Goal: Check status: Check status

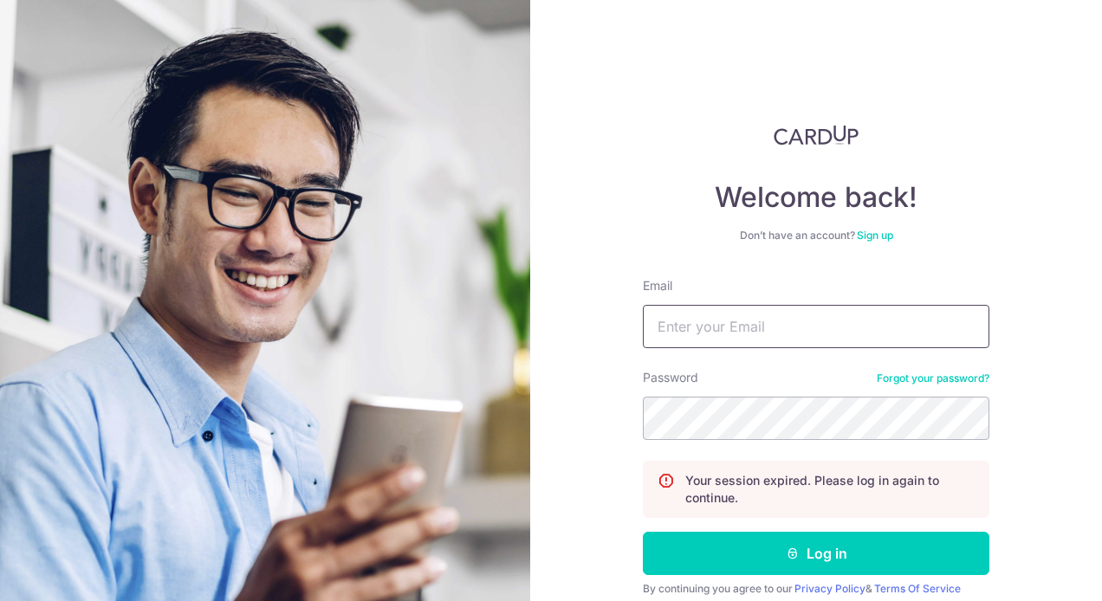
click at [753, 331] on input "Email" at bounding box center [816, 326] width 346 height 43
type input "[EMAIL_ADDRESS][DOMAIN_NAME]"
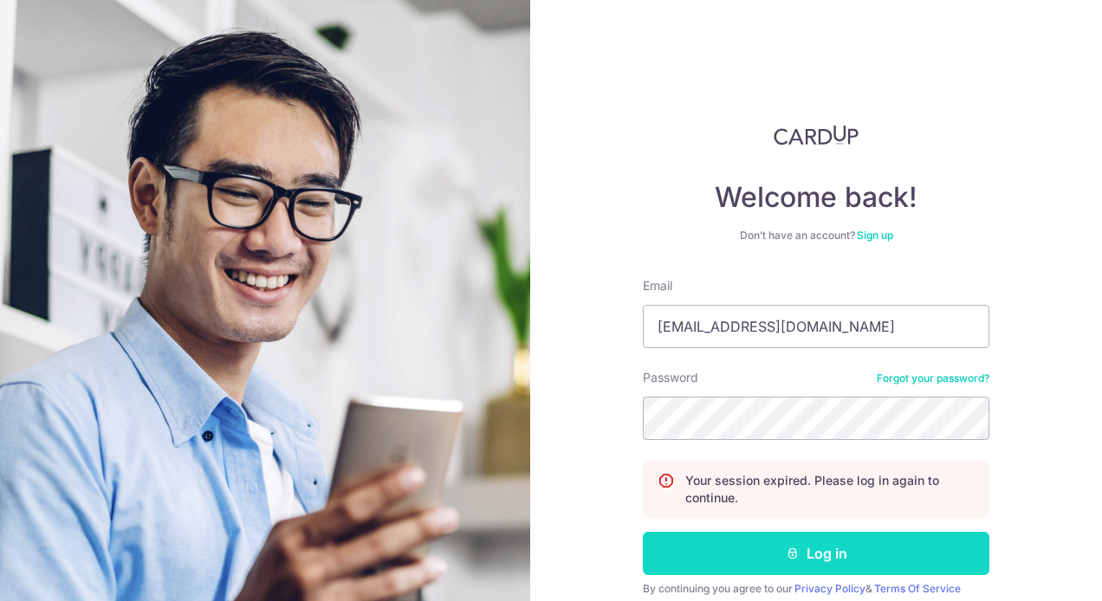
click at [817, 559] on button "Log in" at bounding box center [816, 553] width 346 height 43
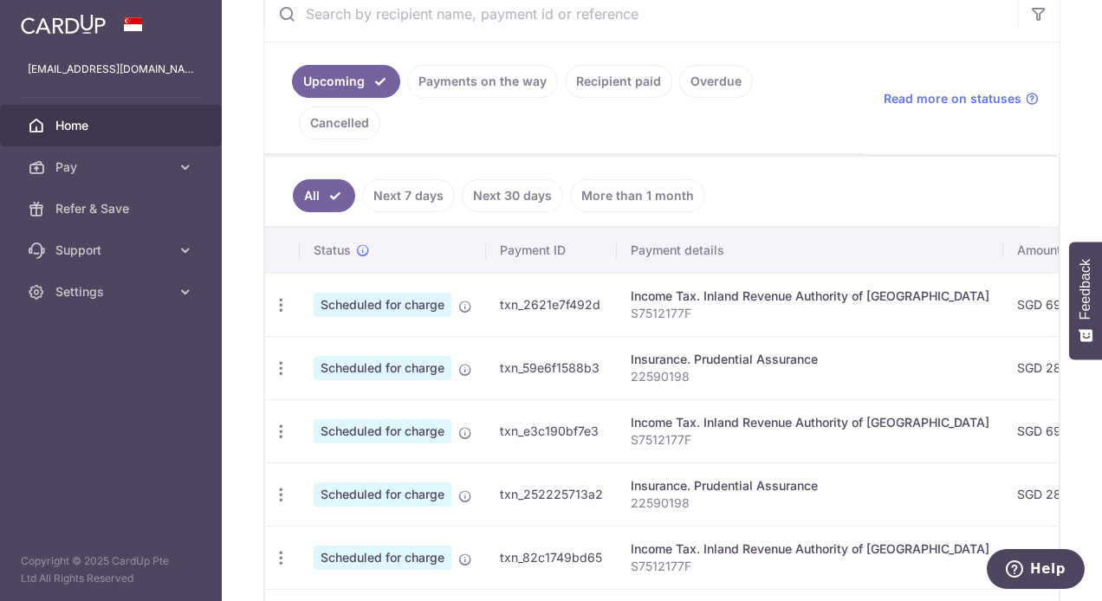
scroll to position [347, 0]
click at [482, 87] on link "Payments on the way" at bounding box center [482, 83] width 151 height 33
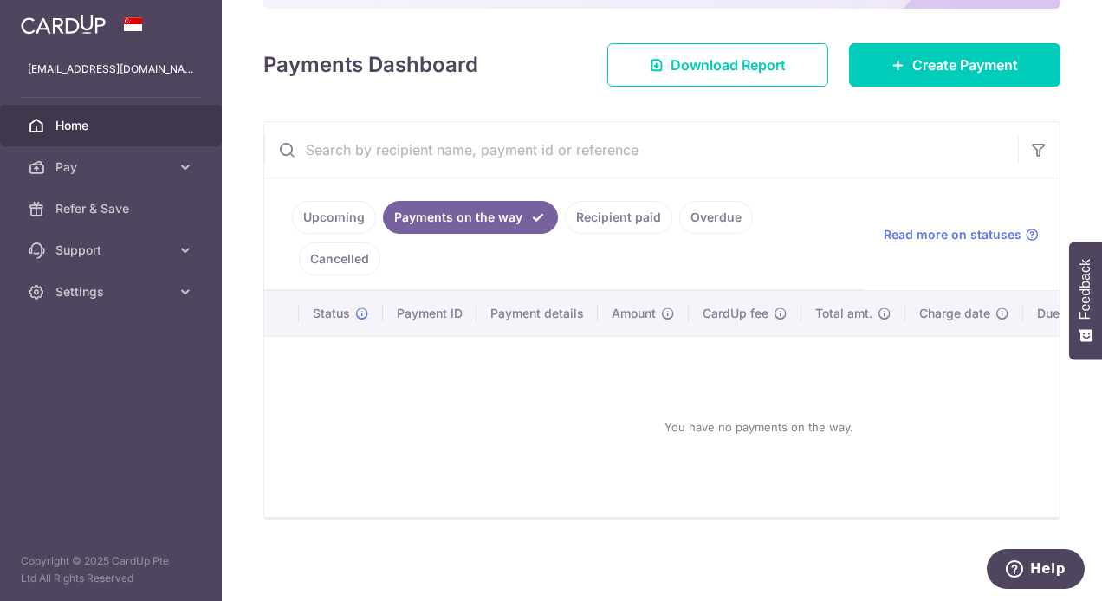
scroll to position [222, 0]
click at [592, 201] on link "Recipient paid" at bounding box center [618, 217] width 107 height 33
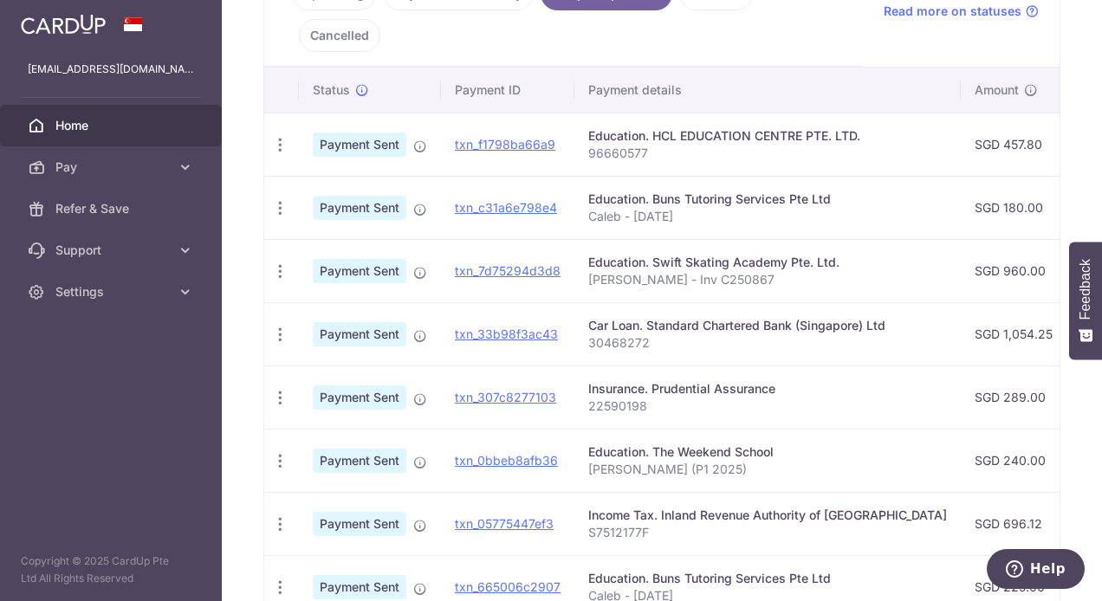
scroll to position [453, 0]
